Goal: Information Seeking & Learning: Learn about a topic

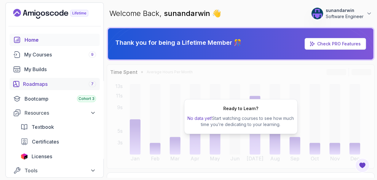
click at [57, 85] on div "Roadmaps 7" at bounding box center [59, 83] width 73 height 7
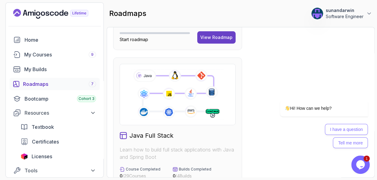
scroll to position [178, 0]
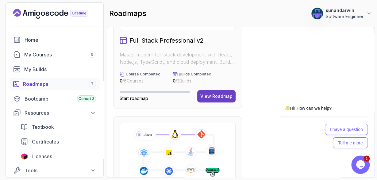
scroll to position [178, 0]
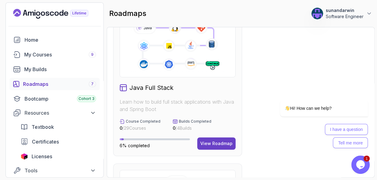
click at [206, 135] on div "Java Full Stack Learn how to build full stack applications with Java and Spring…" at bounding box center [177, 83] width 129 height 147
click at [218, 143] on div "View Roadmap" at bounding box center [217, 144] width 32 height 6
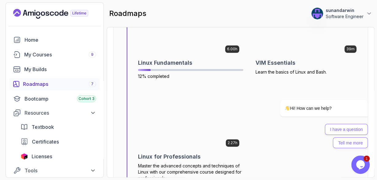
scroll to position [291, 0]
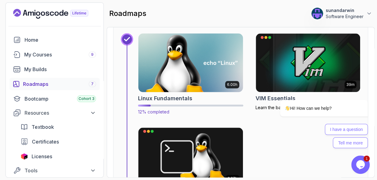
click at [195, 68] on img at bounding box center [191, 62] width 110 height 61
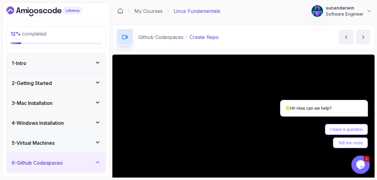
click at [360, 165] on icon "$i18n('chat', 'chat_widget')" at bounding box center [360, 164] width 9 height 9
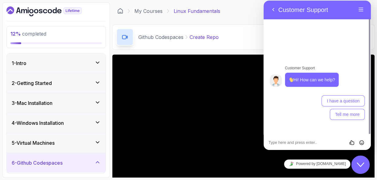
click at [249, 18] on div "My Courses Linux Fundamentals 279 Points sunandarwin Software Engineer" at bounding box center [243, 10] width 263 height 17
click at [247, 38] on div "Github Codespaces Create Repo Create Repo by nelson" at bounding box center [243, 37] width 263 height 25
click at [269, 10] on button "Back" at bounding box center [274, 9] width 10 height 9
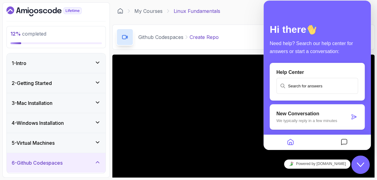
click at [254, 11] on div "My Courses Linux Fundamentals 279 Points sunandarwin Software Engineer" at bounding box center [243, 10] width 263 height 17
click at [365, 139] on div at bounding box center [344, 143] width 54 height 12
click at [362, 139] on div at bounding box center [344, 143] width 54 height 12
click at [284, 139] on div at bounding box center [291, 143] width 54 height 12
click at [288, 142] on icon "Home" at bounding box center [290, 143] width 7 height 12
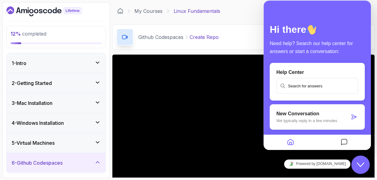
click at [291, 140] on icon "Home" at bounding box center [290, 143] width 7 height 12
click at [343, 144] on icon "Messages" at bounding box center [344, 143] width 7 height 12
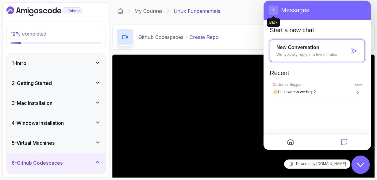
drag, startPoint x: 272, startPoint y: 2, endPoint x: 271, endPoint y: 6, distance: 4.4
click at [271, 6] on div "Back Messages" at bounding box center [317, 10] width 107 height 20
click at [257, 13] on div "My Courses Linux Fundamentals 279 Points sunandarwin Software Engineer" at bounding box center [243, 10] width 263 height 17
click at [368, 145] on div at bounding box center [344, 143] width 54 height 12
click at [369, 145] on div at bounding box center [344, 143] width 54 height 12
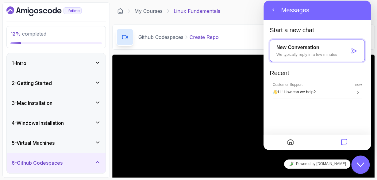
click at [362, 137] on div at bounding box center [344, 143] width 54 height 12
click at [366, 140] on div at bounding box center [344, 143] width 54 height 12
drag, startPoint x: 366, startPoint y: 140, endPoint x: 366, endPoint y: 147, distance: 6.8
click at [366, 141] on div at bounding box center [344, 143] width 54 height 12
click at [360, 163] on icon "Close Chat This icon closes the chat window." at bounding box center [360, 164] width 7 height 7
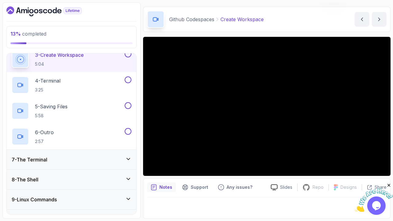
scroll to position [18, 0]
